Goal: Check status: Check status

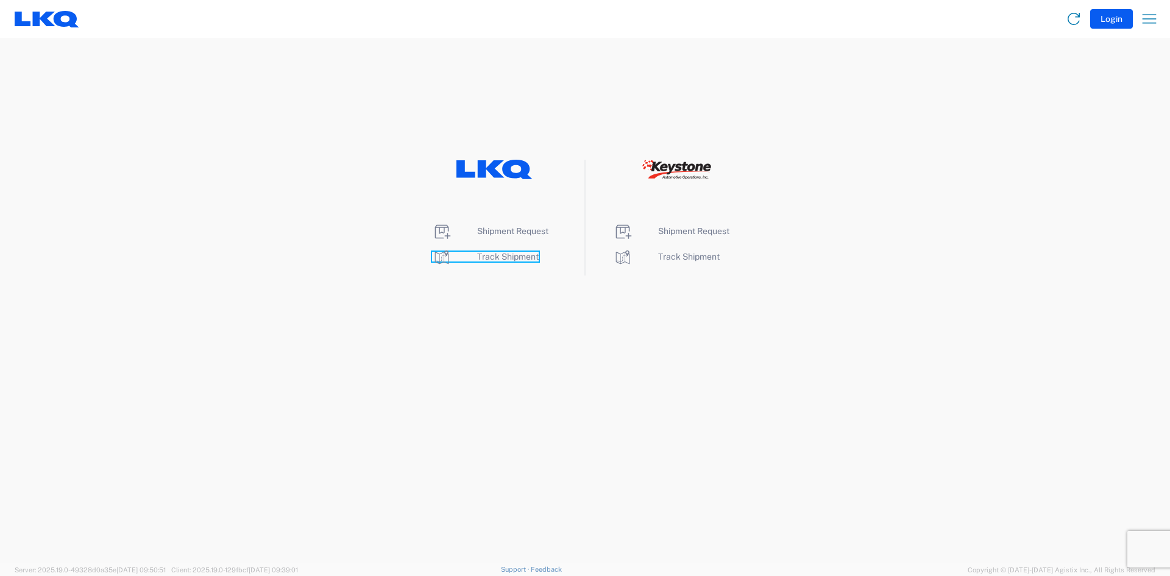
click at [509, 256] on span "Track Shipment" at bounding box center [508, 257] width 62 height 10
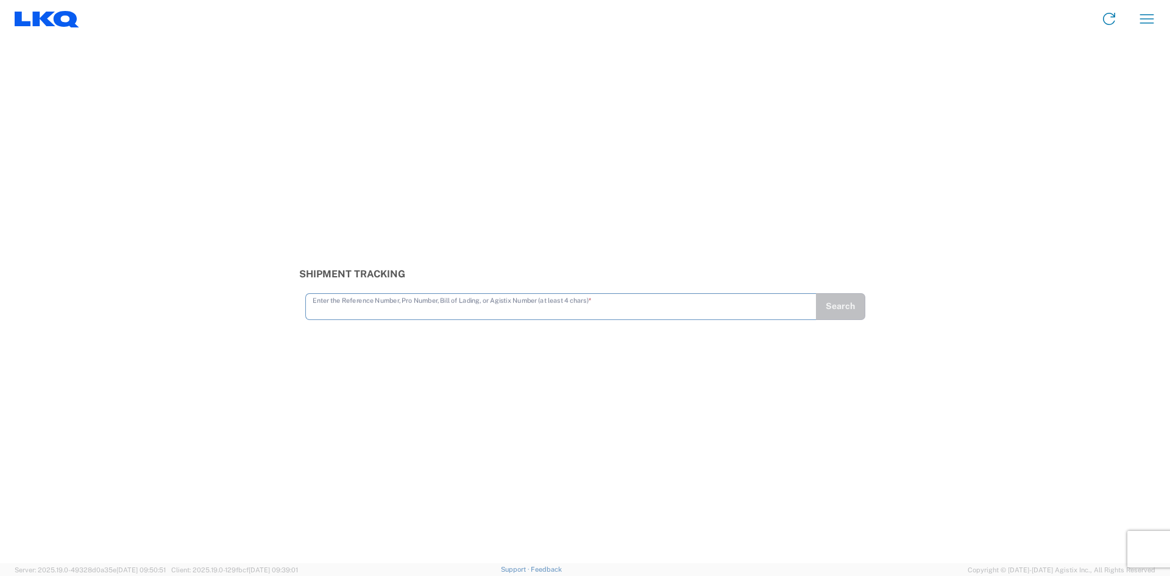
click at [341, 311] on input "text" at bounding box center [561, 305] width 496 height 21
type input "56819384"
click at [841, 305] on button "Search" at bounding box center [840, 306] width 50 height 27
